Goal: Find specific page/section: Find specific page/section

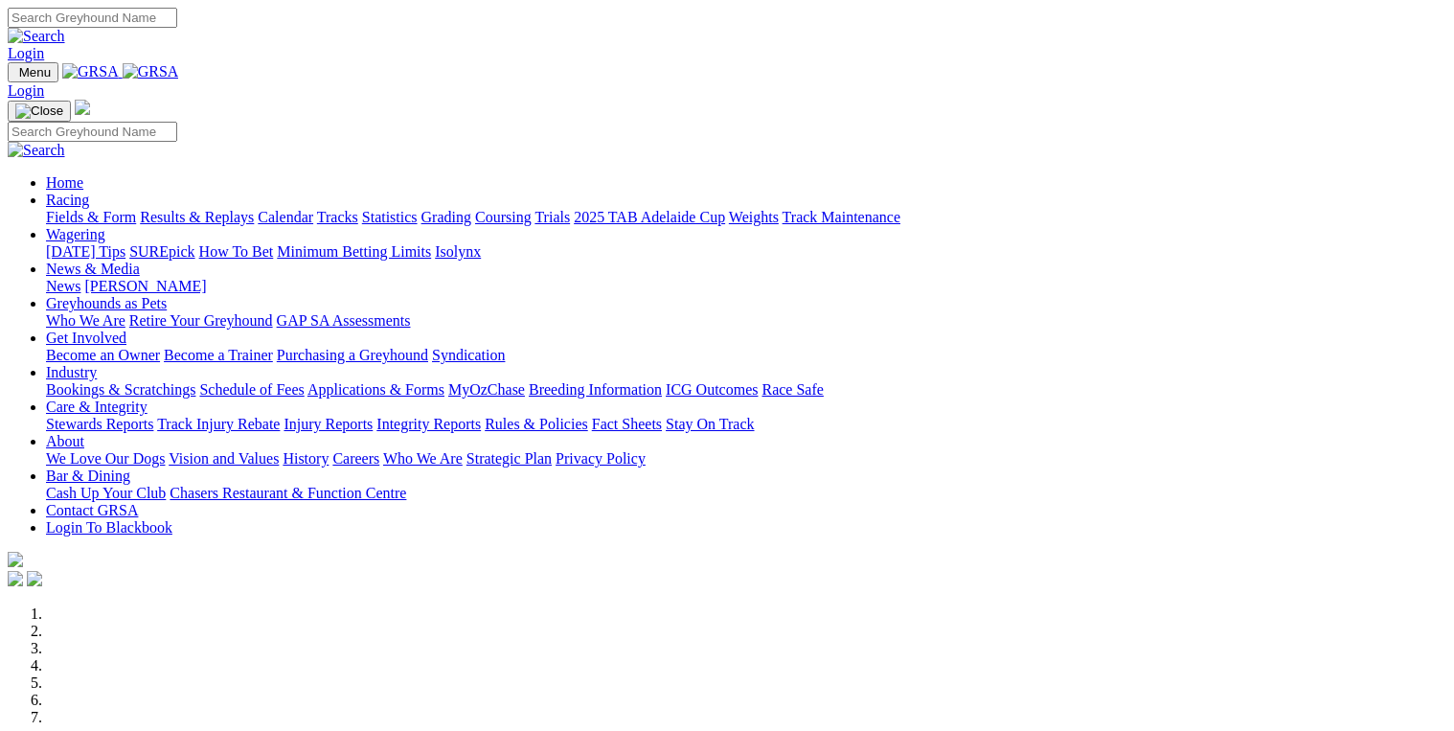
scroll to position [766, 0]
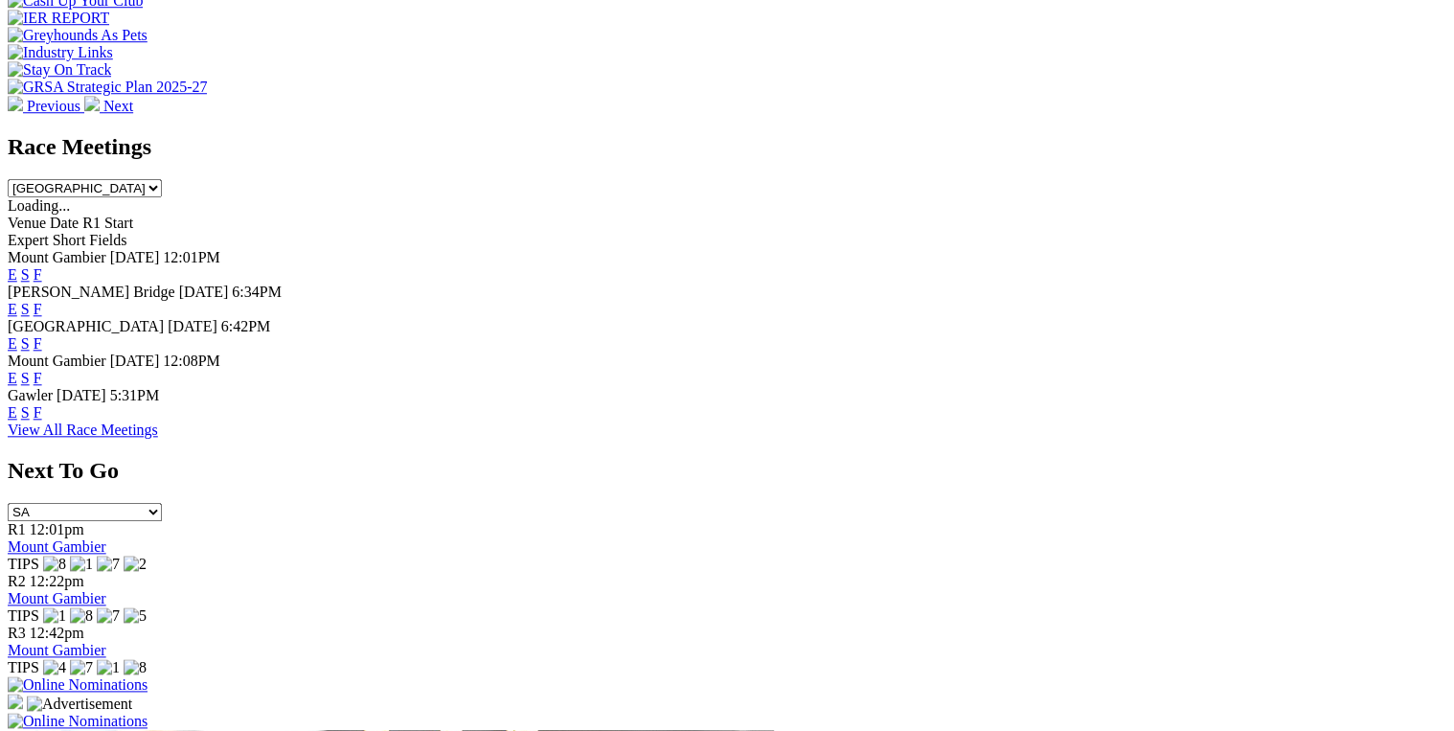
click at [42, 370] on link "F" at bounding box center [38, 378] width 9 height 16
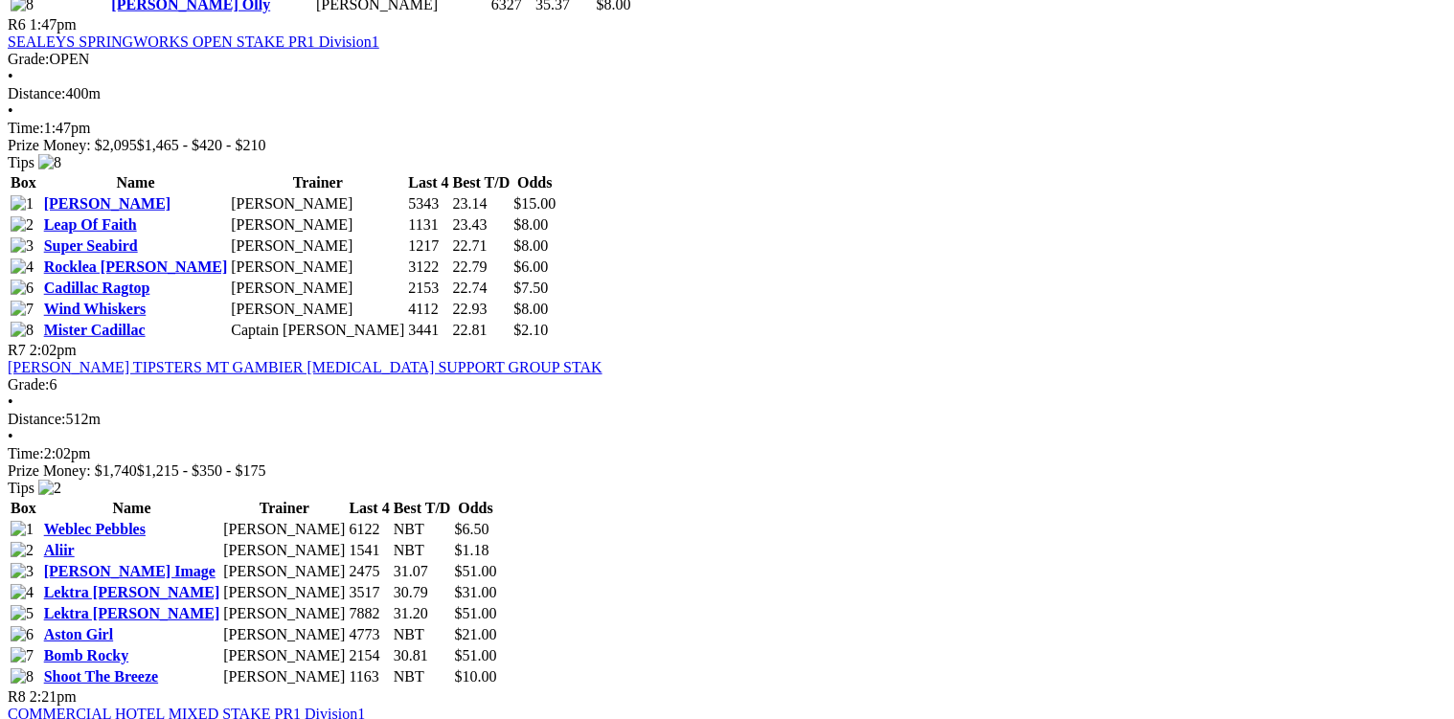
scroll to position [2605, 0]
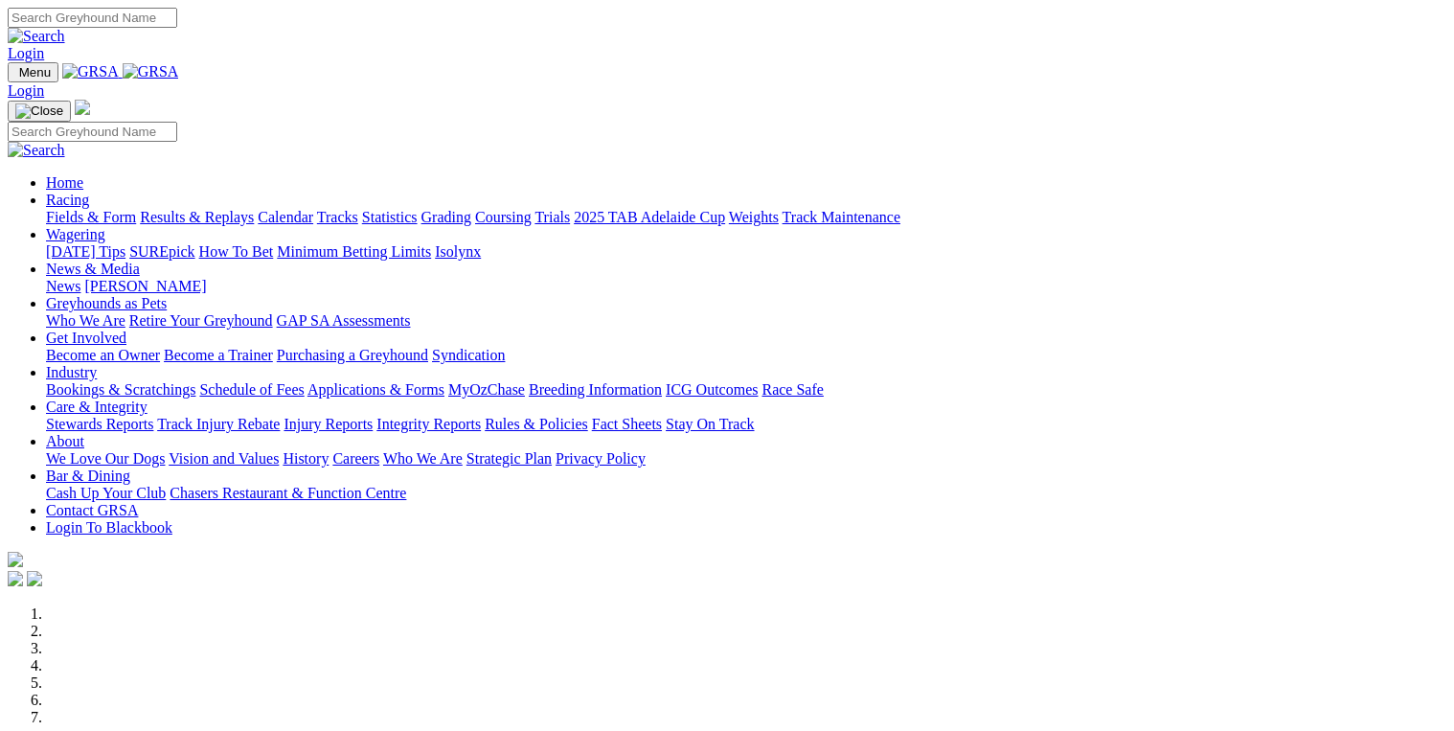
scroll to position [769, 0]
